Goal: Task Accomplishment & Management: Use online tool/utility

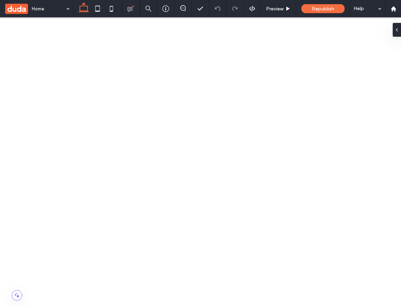
scroll to position [286, 0]
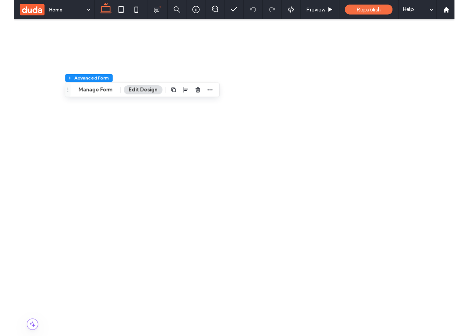
scroll to position [234, 0]
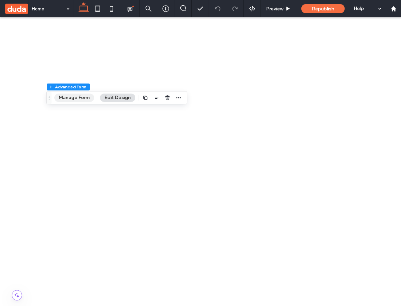
click at [76, 97] on button "Manage Form" at bounding box center [74, 98] width 40 height 8
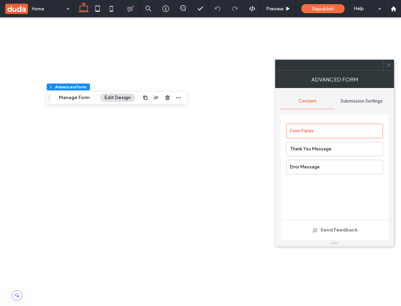
click at [391, 67] on icon at bounding box center [389, 64] width 5 height 5
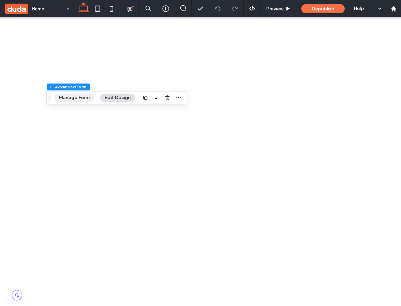
click at [79, 96] on button "Manage Form" at bounding box center [74, 98] width 40 height 8
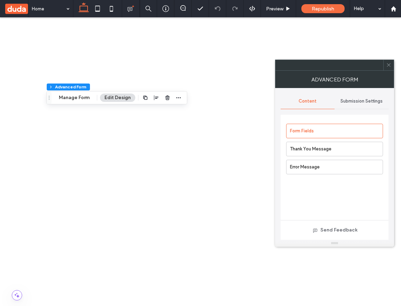
click at [390, 66] on icon at bounding box center [389, 64] width 5 height 5
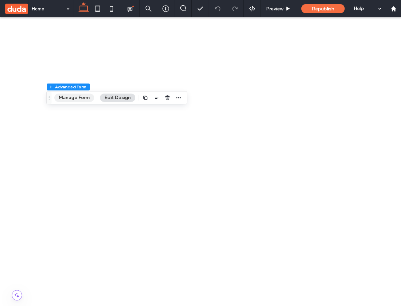
click at [72, 98] on button "Manage Form" at bounding box center [74, 98] width 40 height 8
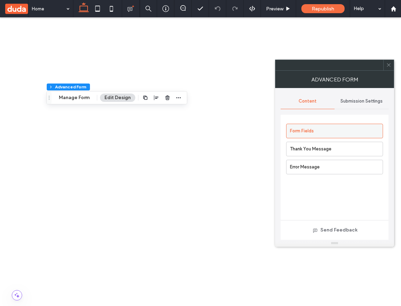
click at [308, 129] on label "Form Fields" at bounding box center [336, 131] width 93 height 14
click at [321, 149] on label "Thank You Message" at bounding box center [336, 149] width 93 height 14
click at [319, 131] on label "Form Fields" at bounding box center [336, 131] width 93 height 14
click at [312, 167] on label "Error Message" at bounding box center [336, 167] width 93 height 14
click at [341, 127] on label "Form Fields" at bounding box center [336, 131] width 93 height 14
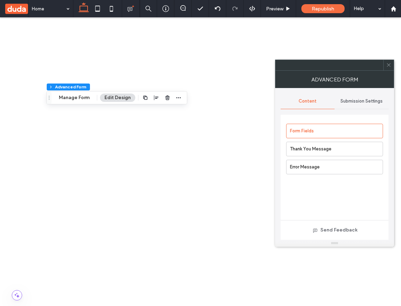
click at [363, 101] on span "Submission Settings" at bounding box center [362, 101] width 42 height 6
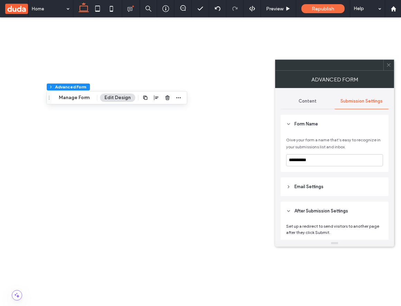
click at [317, 100] on div "Content" at bounding box center [308, 101] width 54 height 15
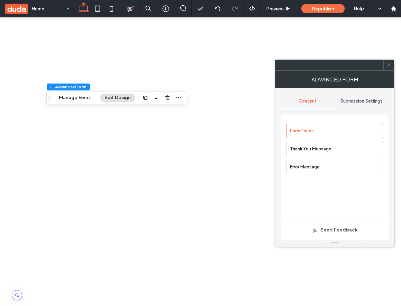
click at [363, 100] on span "Submission Settings" at bounding box center [362, 101] width 42 height 6
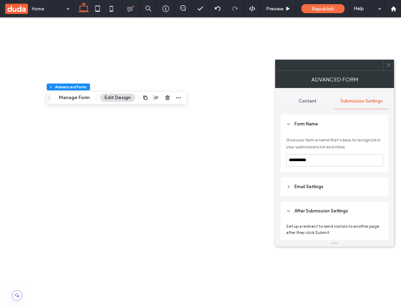
click at [355, 101] on span "Submission Settings" at bounding box center [362, 101] width 42 height 6
click at [313, 104] on span "Content" at bounding box center [308, 101] width 18 height 6
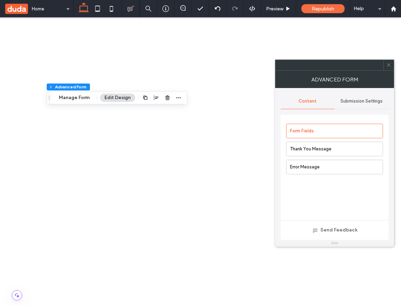
click at [361, 101] on span "Submission Settings" at bounding box center [362, 101] width 42 height 6
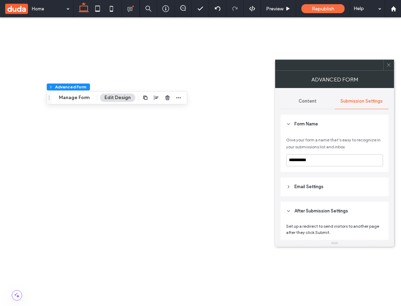
click at [390, 64] on use at bounding box center [388, 64] width 3 height 3
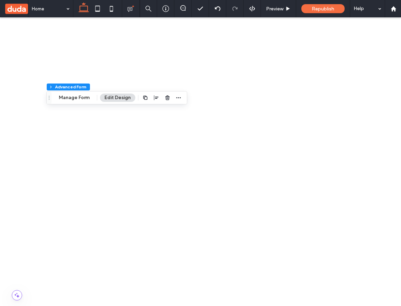
click at [63, 96] on button "Manage Form" at bounding box center [74, 98] width 40 height 8
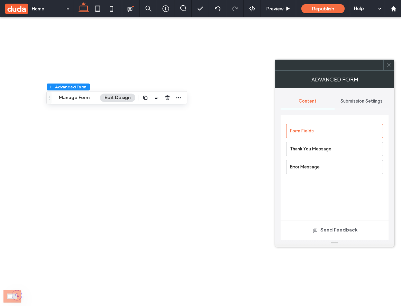
click at [370, 99] on span "Submission Settings" at bounding box center [362, 101] width 42 height 6
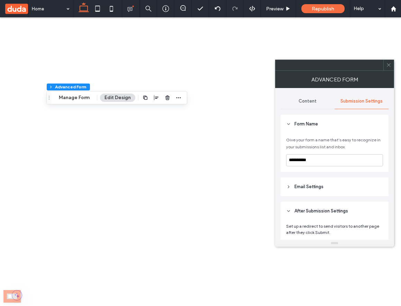
click at [290, 122] on icon at bounding box center [288, 124] width 5 height 5
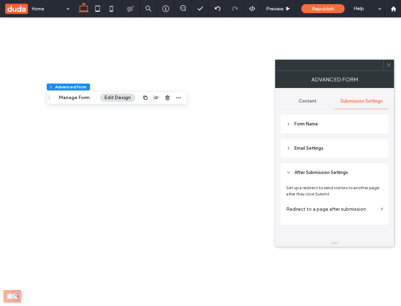
click at [290, 122] on icon at bounding box center [288, 124] width 5 height 5
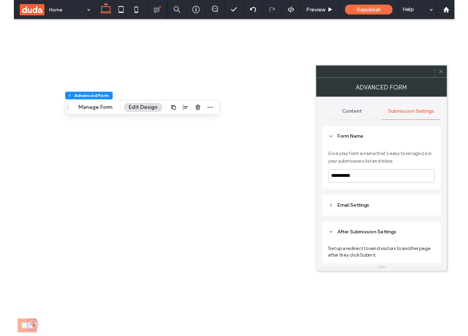
scroll to position [227, 0]
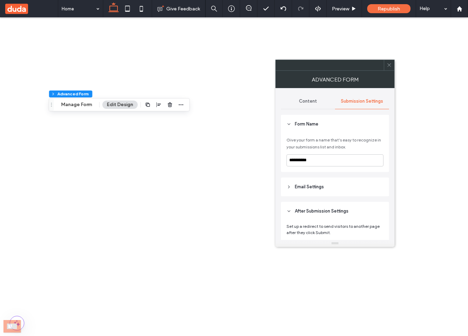
click at [388, 65] on use at bounding box center [388, 64] width 3 height 3
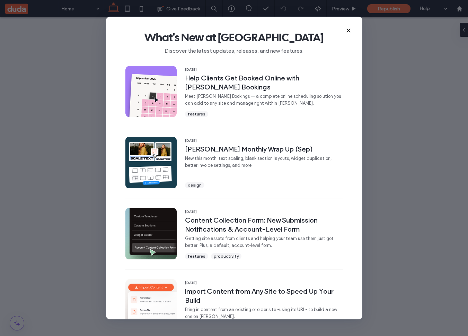
click at [348, 30] on use at bounding box center [348, 30] width 3 height 3
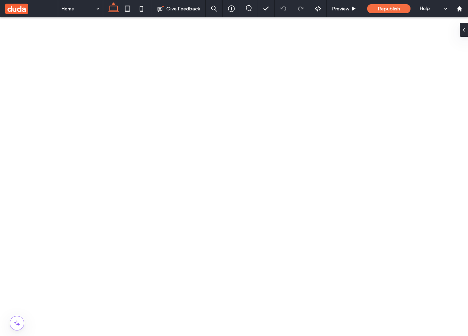
scroll to position [195, 0]
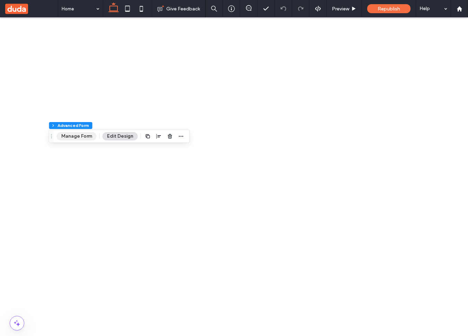
click at [81, 134] on button "Manage Form" at bounding box center [77, 136] width 40 height 8
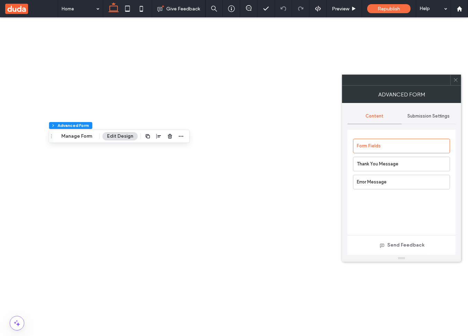
click at [437, 117] on span "Submission Settings" at bounding box center [428, 116] width 42 height 6
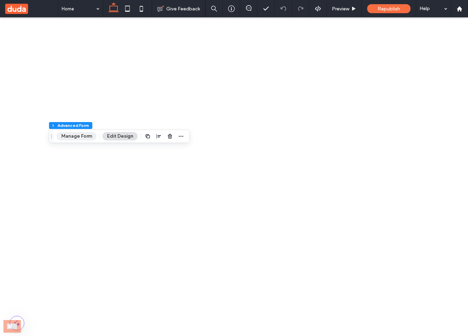
click at [64, 136] on button "Manage Form" at bounding box center [77, 136] width 40 height 8
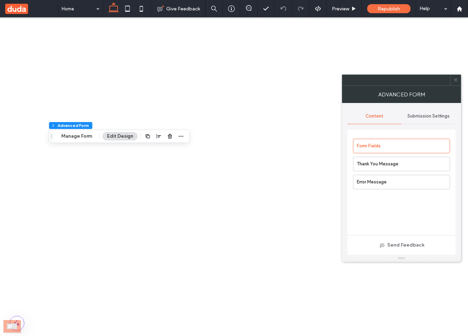
click at [430, 114] on span "Submission Settings" at bounding box center [428, 116] width 42 height 6
